Goal: Navigation & Orientation: Understand site structure

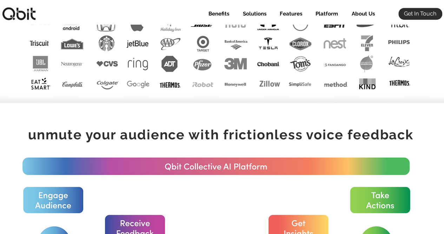
scroll to position [484, 0]
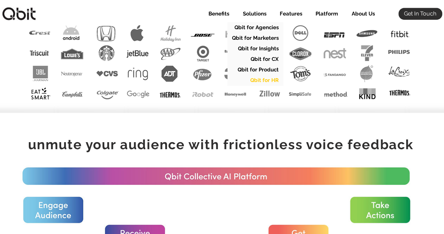
click at [255, 80] on p "Qbit for HR" at bounding box center [265, 80] width 34 height 11
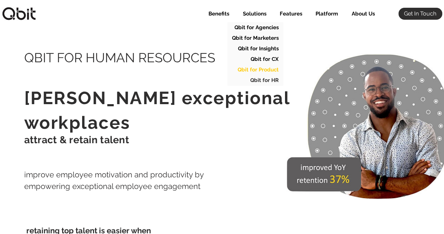
click at [261, 71] on p "Qbit for Product" at bounding box center [258, 69] width 46 height 11
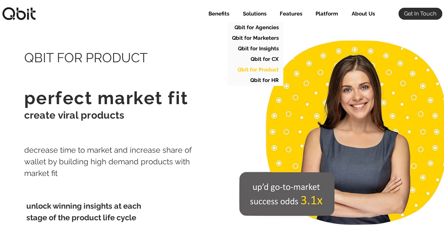
click at [260, 71] on p "Qbit for Product" at bounding box center [258, 69] width 46 height 11
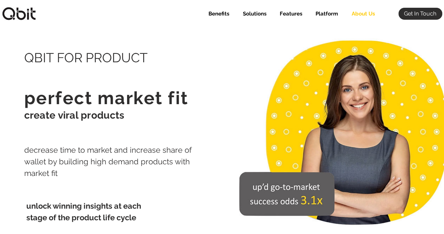
click at [368, 12] on p "About Us" at bounding box center [363, 14] width 30 height 12
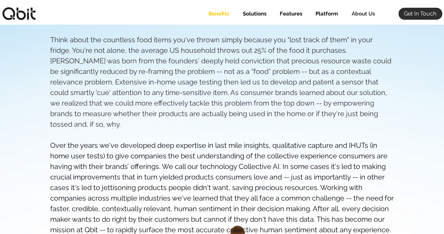
click at [219, 14] on p "Benefits" at bounding box center [219, 14] width 28 height 12
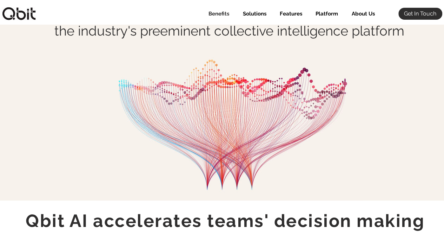
scroll to position [57, 0]
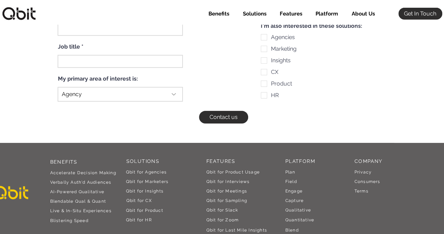
scroll to position [2454, 0]
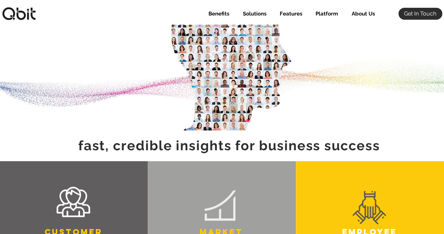
scroll to position [89, 0]
